Goal: Information Seeking & Learning: Learn about a topic

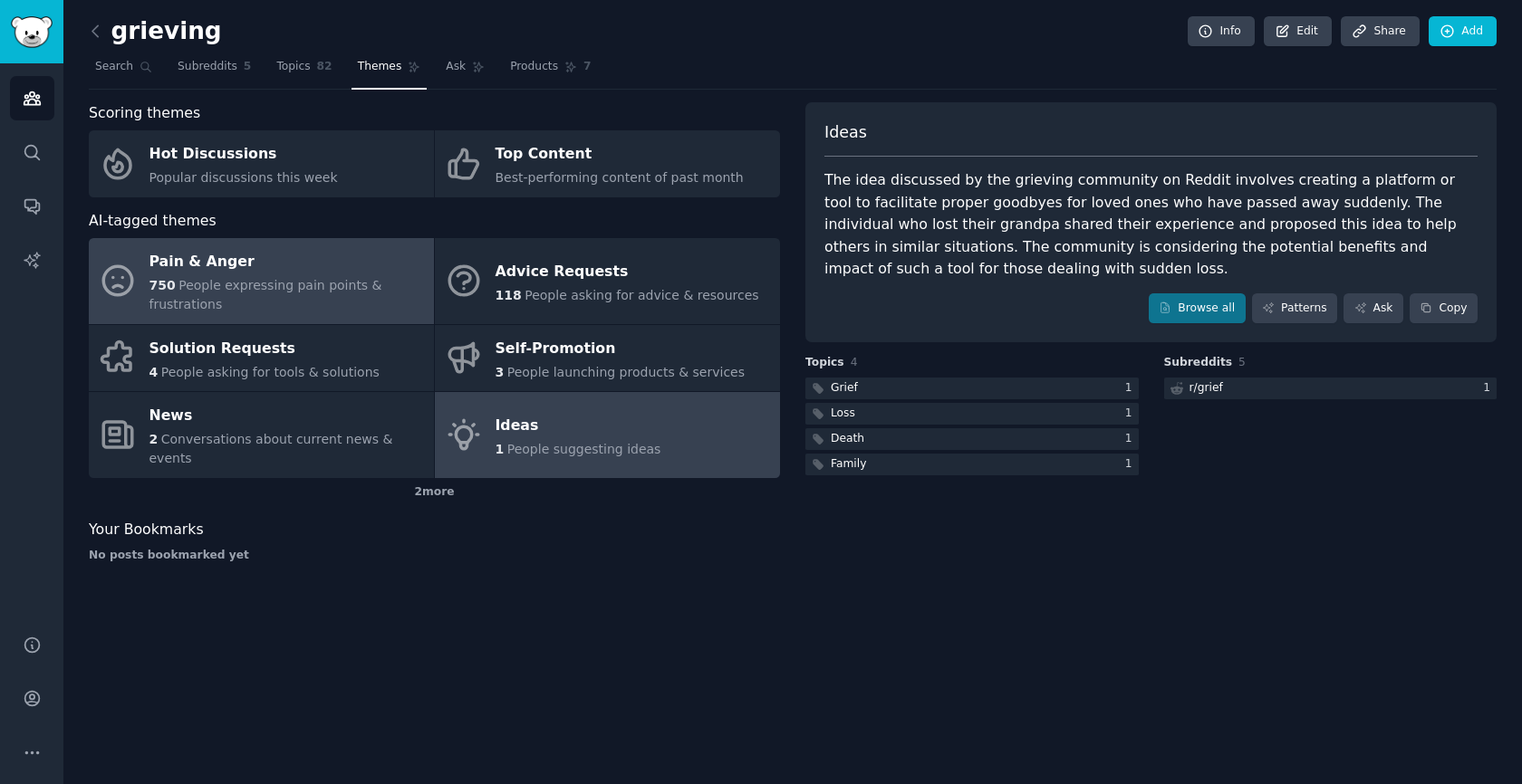
click at [197, 284] on span "People expressing pain points & frustrations" at bounding box center [265, 294] width 233 height 33
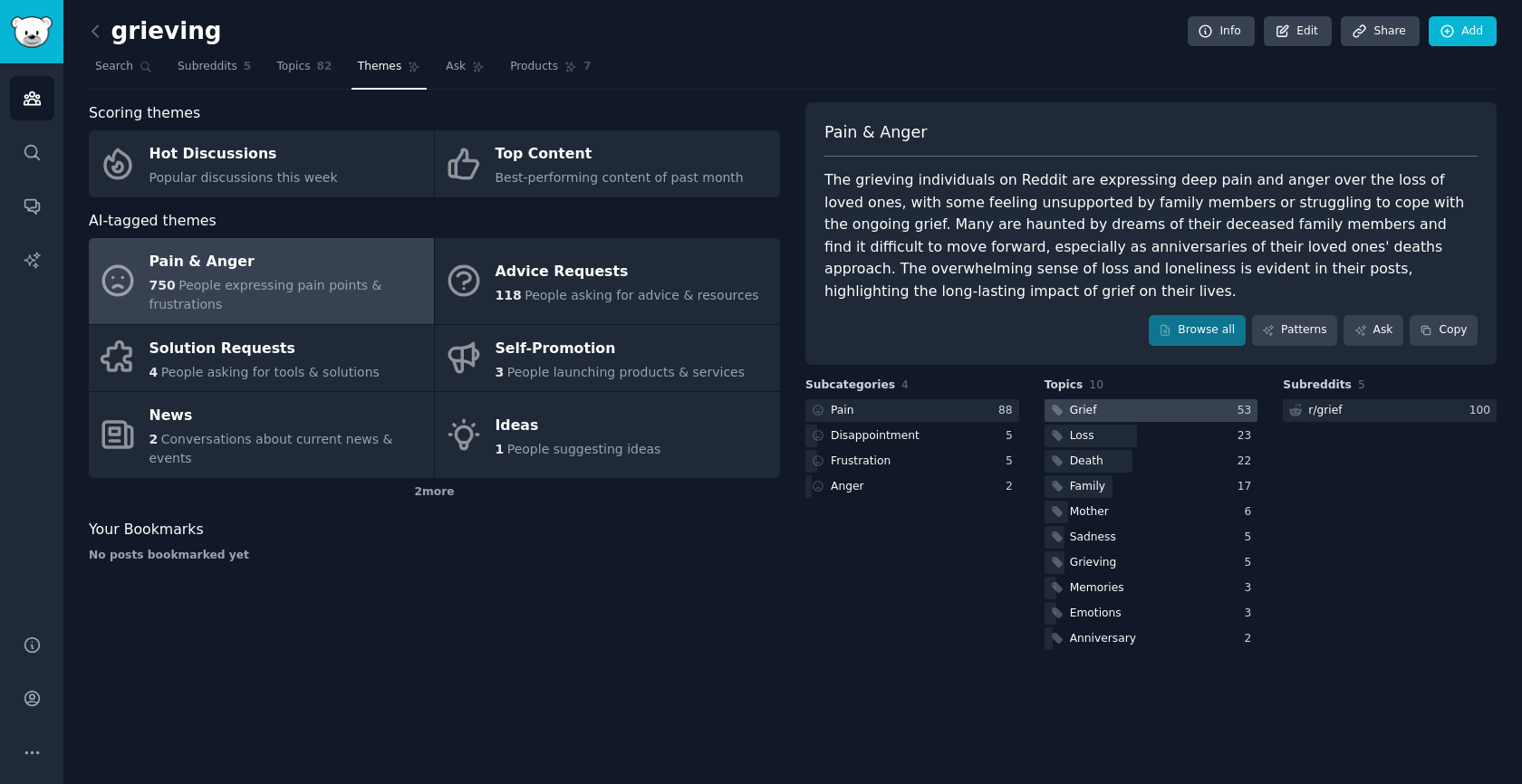
click at [1148, 399] on div at bounding box center [1151, 410] width 213 height 23
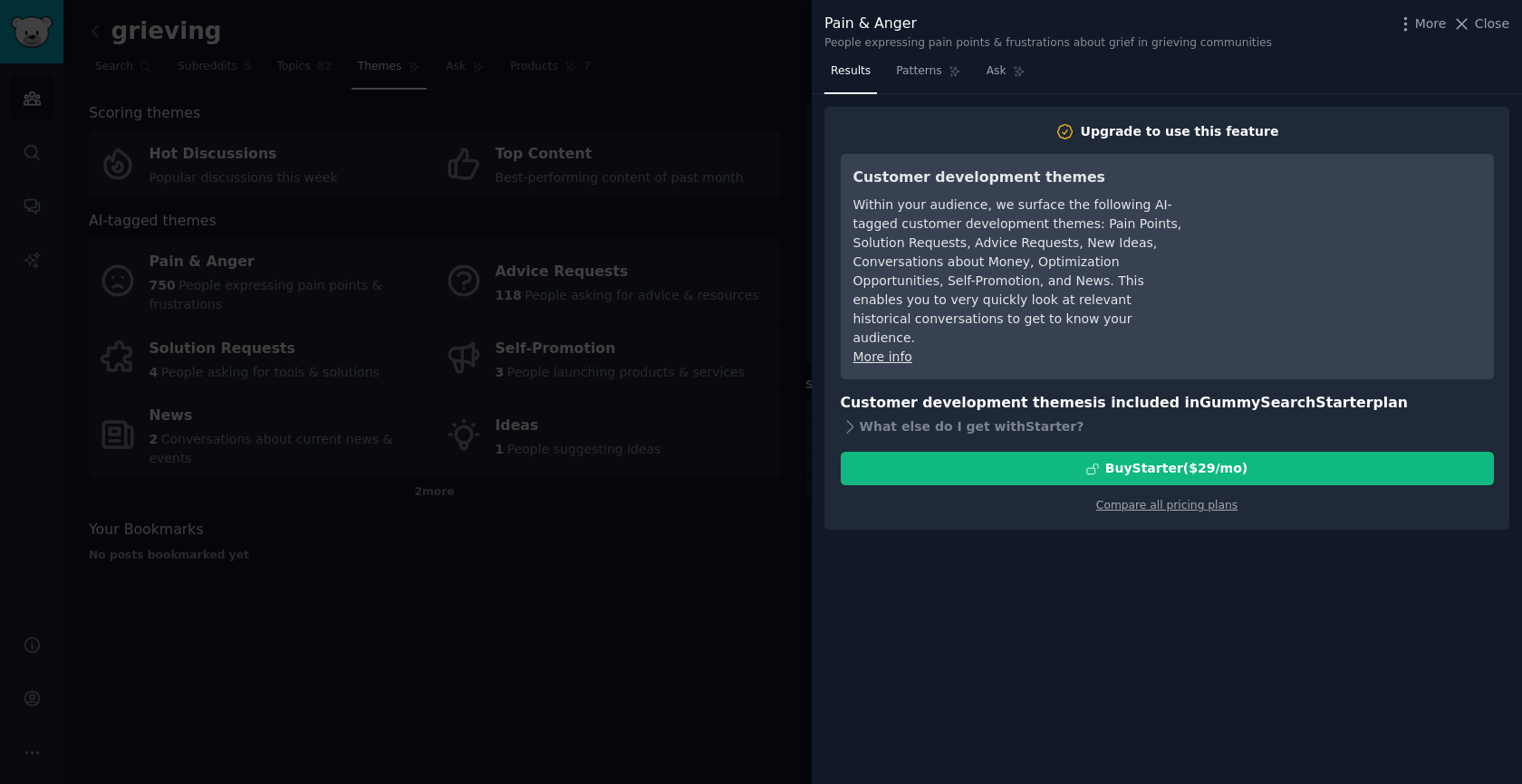
click at [655, 502] on div at bounding box center [761, 392] width 1522 height 784
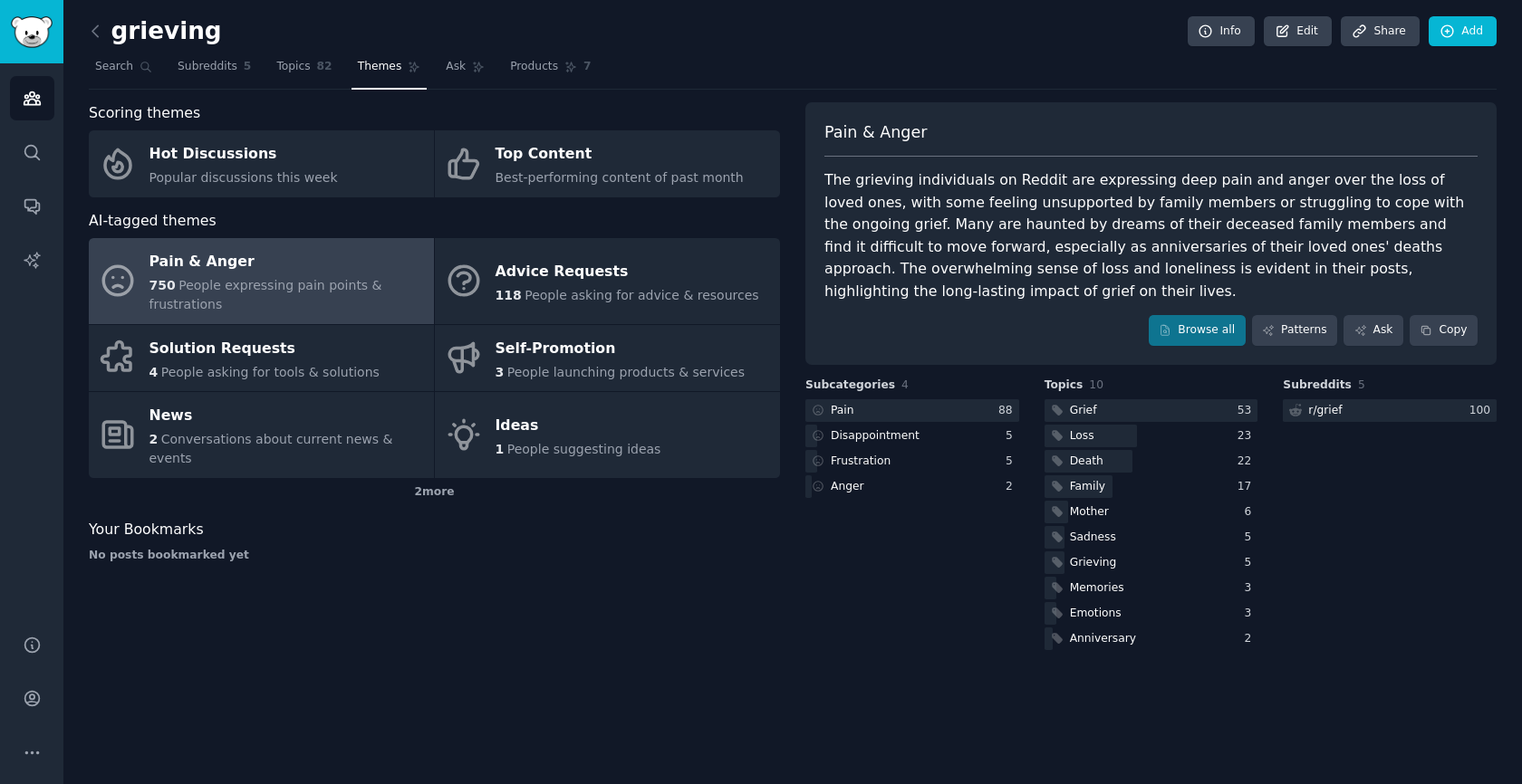
click at [282, 286] on span "People expressing pain points & frustrations" at bounding box center [265, 294] width 233 height 33
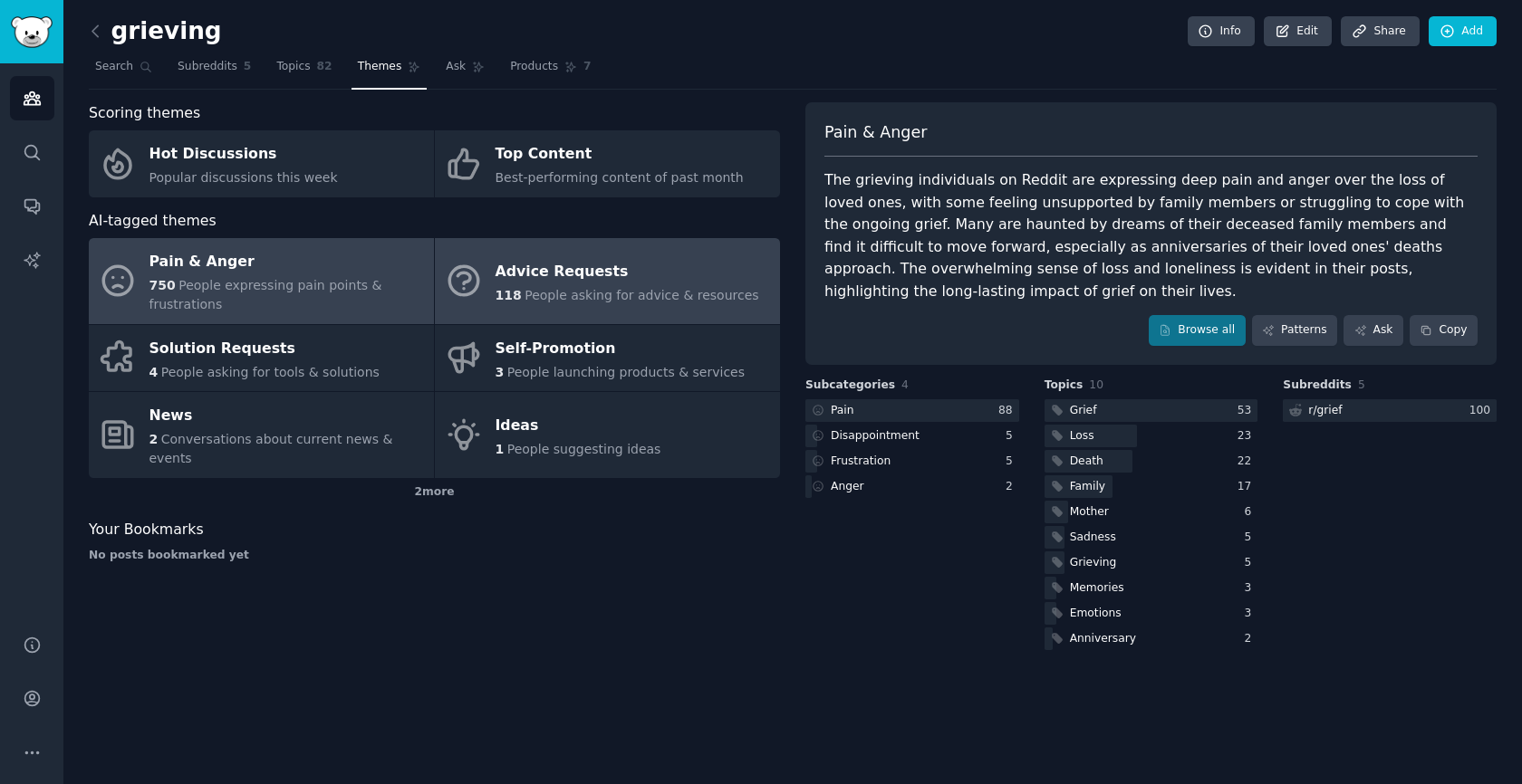
click at [548, 290] on span "People asking for advice & resources" at bounding box center [641, 295] width 234 height 15
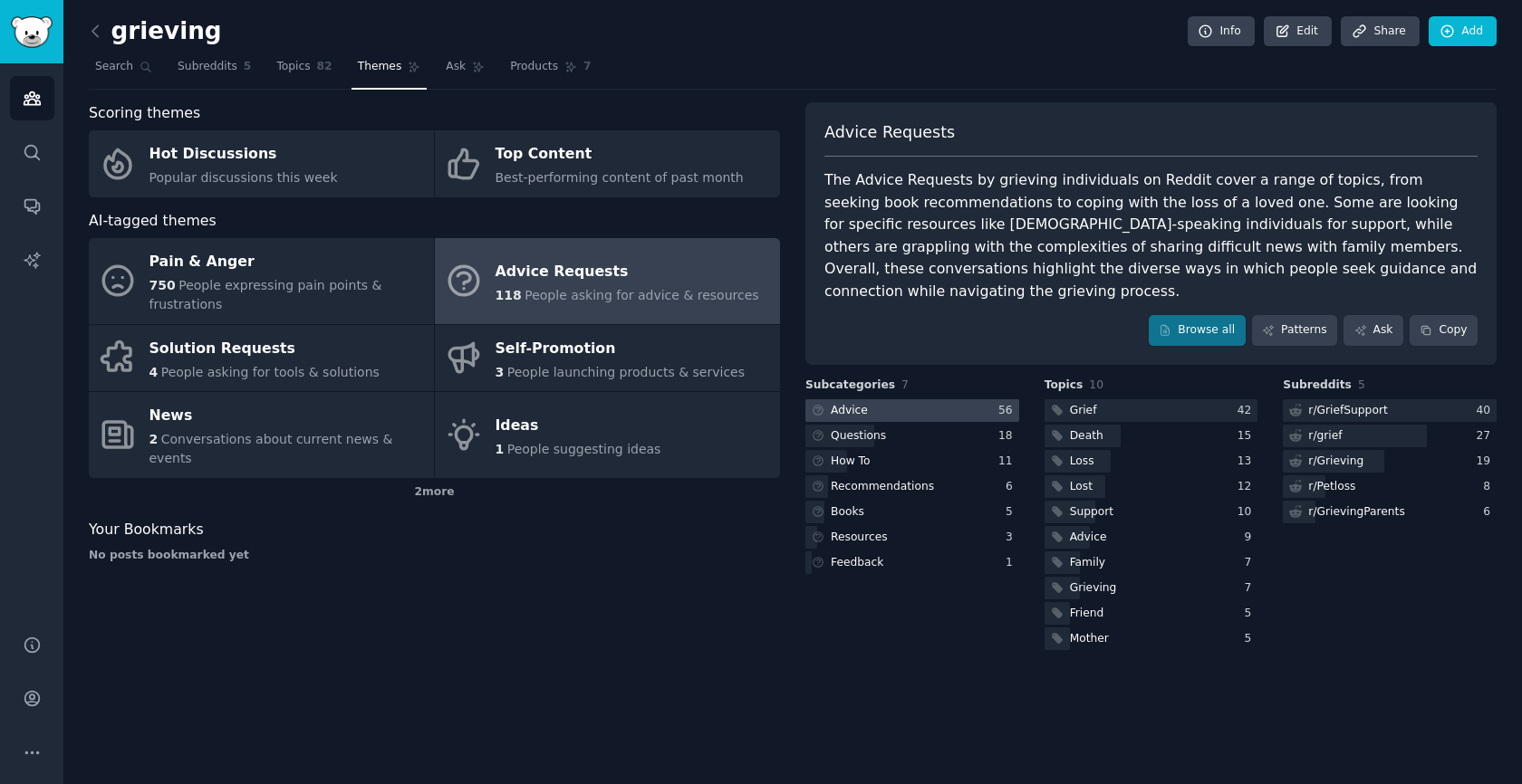
click at [884, 399] on div at bounding box center [912, 410] width 213 height 23
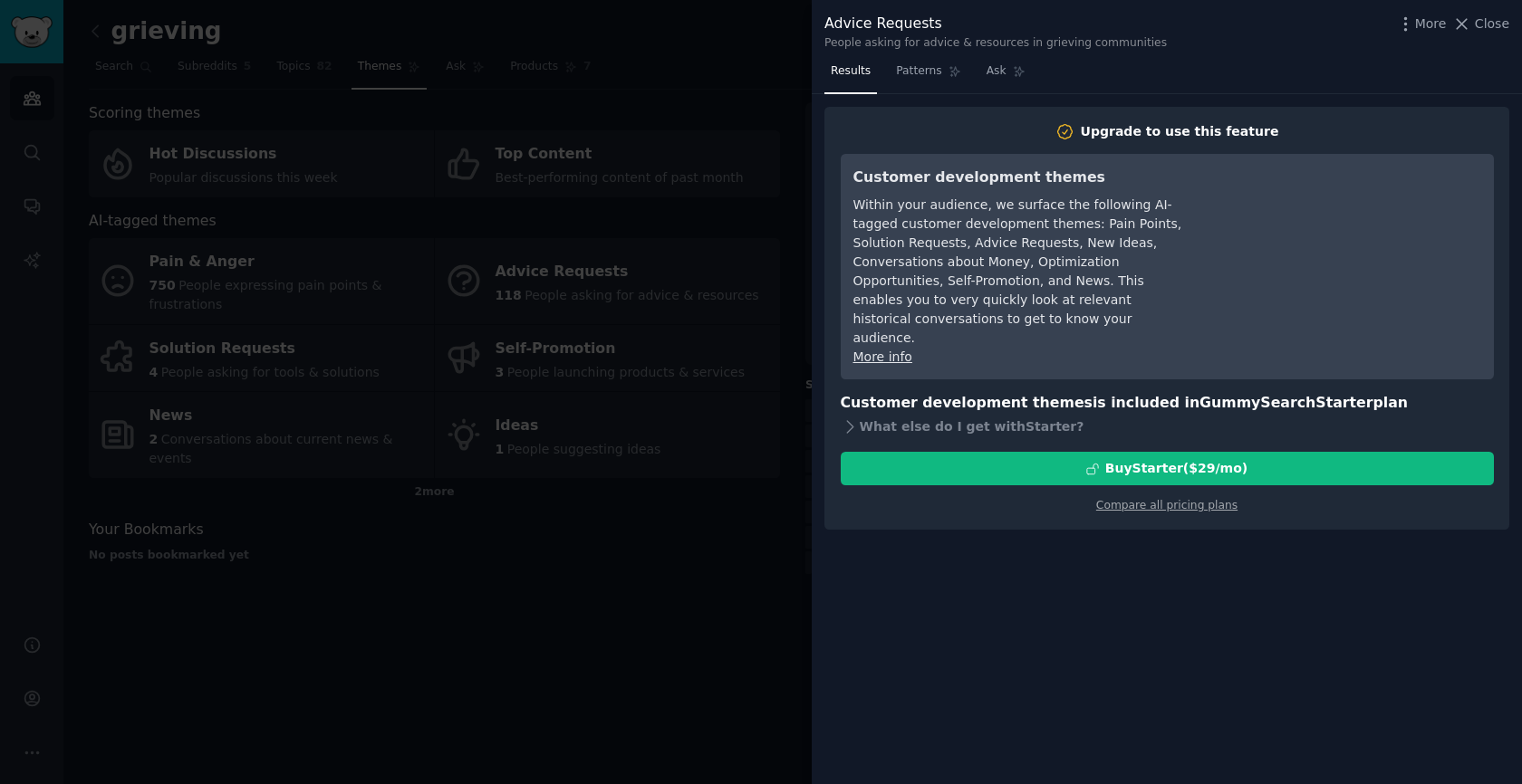
click at [1424, 60] on div "Results Patterns Ask" at bounding box center [1167, 75] width 710 height 37
click at [1502, 12] on div "Advice Requests People asking for advice & resources in grieving communities Mo…" at bounding box center [1167, 29] width 710 height 57
click at [1493, 34] on div "More Close" at bounding box center [1452, 24] width 113 height 23
